Goal: Task Accomplishment & Management: Use online tool/utility

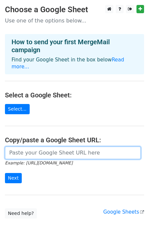
click at [38, 146] on input "url" at bounding box center [73, 152] width 136 height 13
paste input "https://docs.google.com/spreadsheets/d/1DBapLxlerGYec2t-TC2i8JYymKdsL-C_QJMR0ex…"
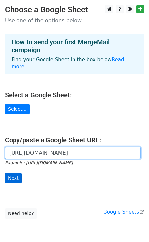
type input "https://docs.google.com/spreadsheets/d/1DBapLxlerGYec2t-TC2i8JYymKdsL-C_QJMR0ex…"
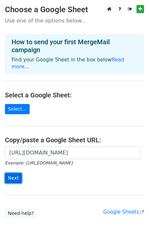
click at [15, 173] on input "Next" at bounding box center [13, 178] width 17 height 10
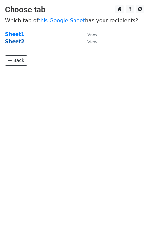
click at [15, 41] on strong "Sheet2" at bounding box center [14, 42] width 19 height 6
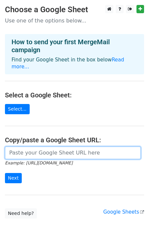
click at [43, 148] on input "url" at bounding box center [73, 152] width 136 height 13
paste input "https://docs.google.com/spreadsheets/d/1DBapLxlerGYec2t-TC2i8JYymKdsL-C_QJMR0ex…"
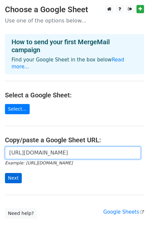
type input "https://docs.google.com/spreadsheets/d/1DBapLxlerGYec2t-TC2i8JYymKdsL-C_QJMR0ex…"
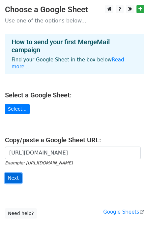
scroll to position [0, 0]
click at [12, 173] on input "Next" at bounding box center [13, 178] width 17 height 10
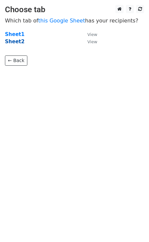
click at [17, 39] on strong "Sheet2" at bounding box center [14, 42] width 19 height 6
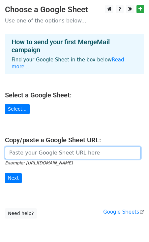
click at [15, 147] on input "url" at bounding box center [73, 152] width 136 height 13
paste input "https://docs.google.com/spreadsheets/d/1DBapLxlerGYec2t-TC2i8JYymKdsL-C_QJMR0ex…"
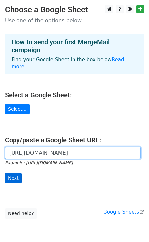
type input "https://docs.google.com/spreadsheets/d/1DBapLxlerGYec2t-TC2i8JYymKdsL-C_QJMR0ex…"
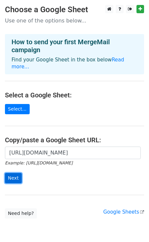
click at [13, 173] on input "Next" at bounding box center [13, 178] width 17 height 10
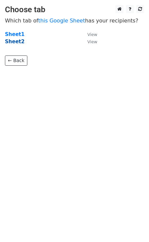
click at [15, 43] on strong "Sheet2" at bounding box center [14, 42] width 19 height 6
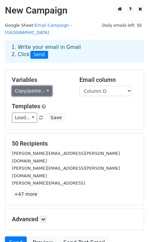
click at [42, 86] on link "Copy/paste..." at bounding box center [32, 91] width 40 height 10
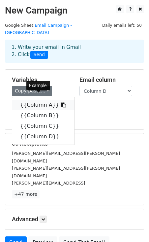
click at [43, 100] on link "{{Column A}}" at bounding box center [43, 105] width 62 height 11
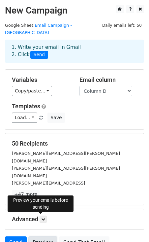
click at [41, 236] on link "Preview" at bounding box center [42, 242] width 29 height 13
click at [40, 236] on link "Preview" at bounding box center [42, 242] width 29 height 13
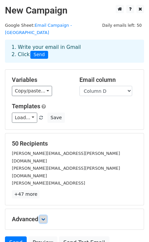
click at [44, 217] on icon at bounding box center [43, 219] width 4 height 4
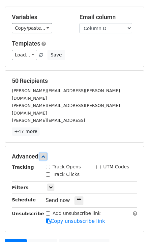
scroll to position [105, 0]
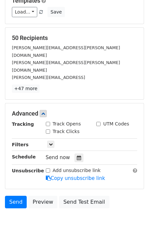
click at [46, 122] on input "Track Opens" at bounding box center [48, 124] width 4 height 4
checkbox input "true"
click at [48, 128] on div "Track Clicks" at bounding box center [63, 131] width 34 height 7
click at [48, 129] on input "Track Clicks" at bounding box center [48, 131] width 4 height 4
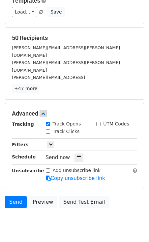
checkbox input "true"
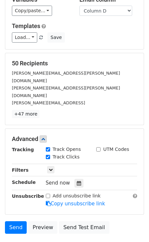
scroll to position [69, 0]
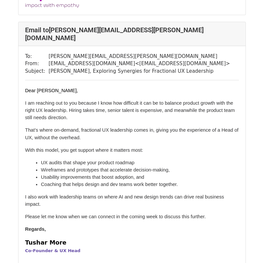
scroll to position [882, 0]
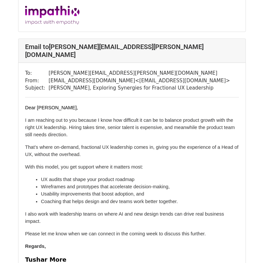
scroll to position [1124, 0]
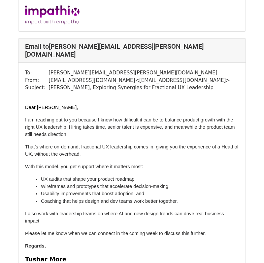
click at [58, 69] on td "[PERSON_NAME][EMAIL_ADDRESS][PERSON_NAME][DOMAIN_NAME]" at bounding box center [138, 73] width 181 height 8
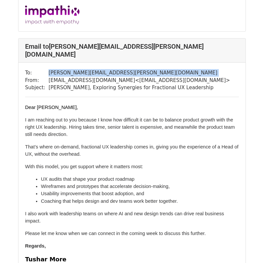
click at [58, 69] on td "[PERSON_NAME][EMAIL_ADDRESS][PERSON_NAME][DOMAIN_NAME]" at bounding box center [138, 73] width 181 height 8
copy tbody "[PERSON_NAME][EMAIL_ADDRESS][PERSON_NAME][DOMAIN_NAME]"
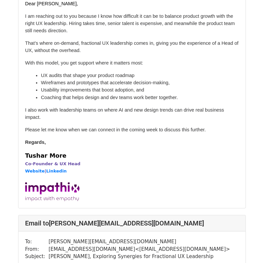
scroll to position [1229, 0]
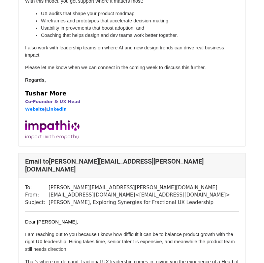
scroll to position [175, 0]
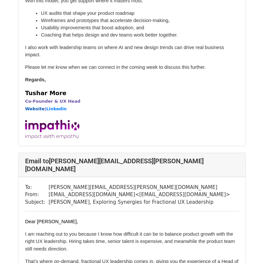
click at [35, 106] on link "Website" at bounding box center [34, 108] width 19 height 5
click at [57, 106] on link "Linkedin" at bounding box center [56, 108] width 20 height 5
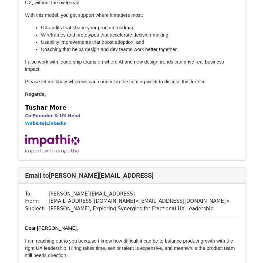
scroll to position [442, 0]
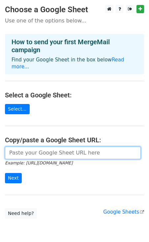
click at [40, 150] on input "url" at bounding box center [73, 152] width 136 height 13
paste input "[URL][DOMAIN_NAME]"
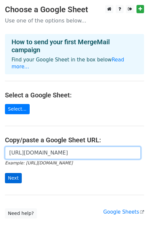
type input "[URL][DOMAIN_NAME]"
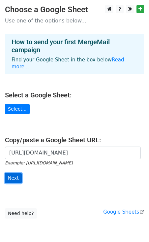
click at [15, 173] on input "Next" at bounding box center [13, 178] width 17 height 10
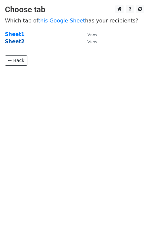
click at [17, 44] on strong "Sheet2" at bounding box center [14, 42] width 19 height 6
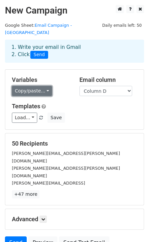
click at [39, 86] on link "Copy/paste..." at bounding box center [32, 91] width 40 height 10
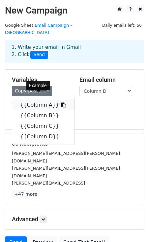
click at [61, 102] on icon at bounding box center [63, 104] width 5 height 5
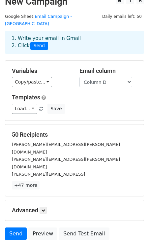
scroll to position [9, 0]
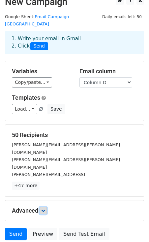
click at [44, 208] on icon at bounding box center [43, 210] width 4 height 4
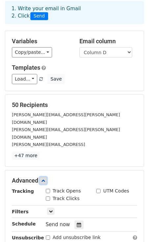
scroll to position [39, 0]
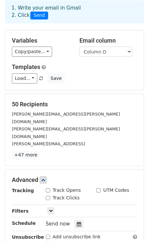
click at [47, 188] on input "Track Opens" at bounding box center [48, 190] width 4 height 4
checkbox input "true"
click at [48, 195] on input "Track Clicks" at bounding box center [48, 197] width 4 height 4
checkbox input "true"
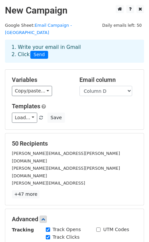
scroll to position [105, 0]
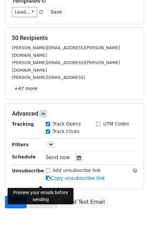
click at [41, 195] on link "Preview" at bounding box center [42, 201] width 29 height 13
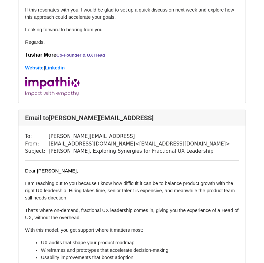
scroll to position [528, 0]
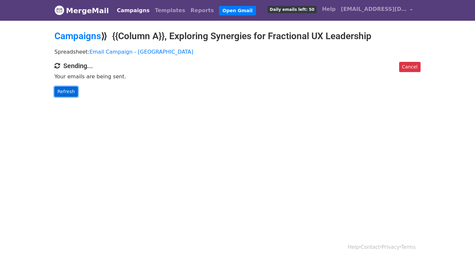
click at [68, 91] on link "Refresh" at bounding box center [65, 92] width 23 height 10
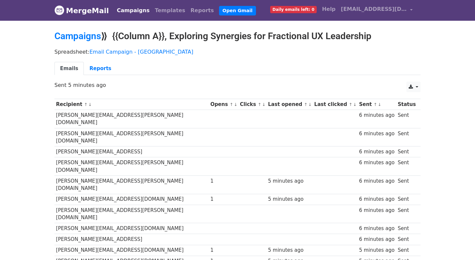
click at [229, 103] on small "↑ ↓" at bounding box center [232, 104] width 7 height 5
click at [234, 104] on link "↓" at bounding box center [236, 104] width 4 height 5
